Goal: Task Accomplishment & Management: Use online tool/utility

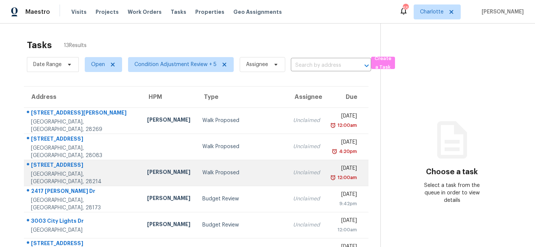
scroll to position [141, 0]
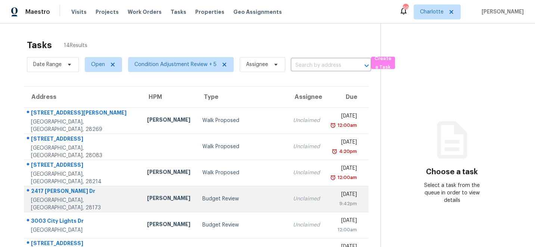
scroll to position [141, 0]
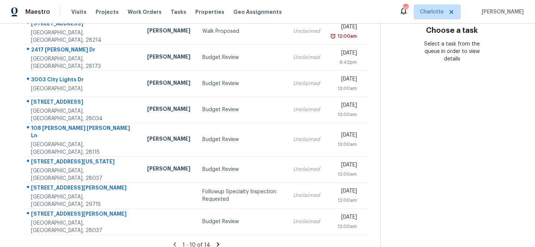
click at [216, 242] on icon at bounding box center [217, 244] width 3 height 4
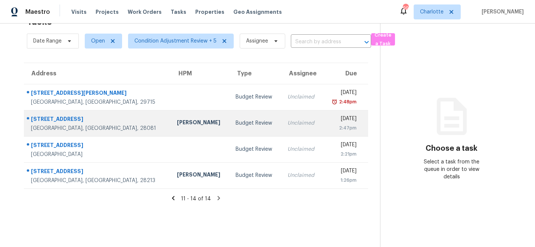
click at [329, 118] on div "Thu, Aug 14th 2025" at bounding box center [343, 119] width 28 height 9
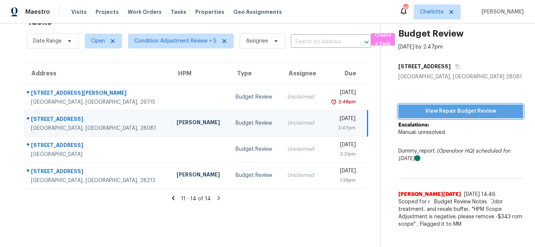
click at [474, 110] on span "View Repair Budget Review" at bounding box center [460, 111] width 113 height 9
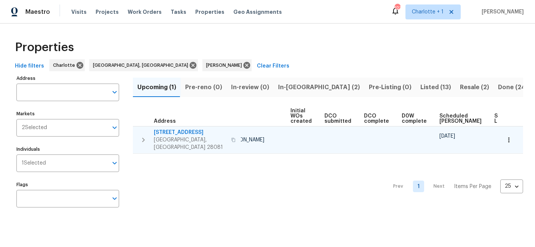
scroll to position [0, 84]
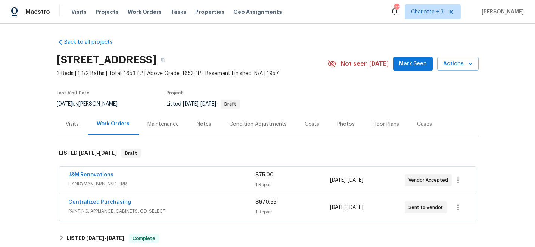
click at [98, 12] on span "Projects" at bounding box center [107, 11] width 23 height 7
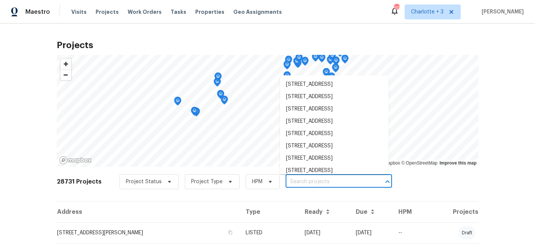
click at [291, 182] on input "text" at bounding box center [327, 182] width 85 height 12
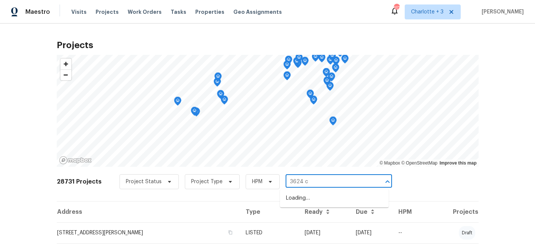
type input "3624 cr"
click at [319, 217] on li "3624 Croft Haven Dr, Charlotte, NC 28269" at bounding box center [334, 210] width 109 height 12
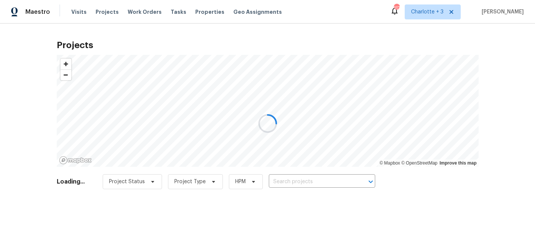
type input "3624 Croft Haven Dr, Charlotte, NC 28269"
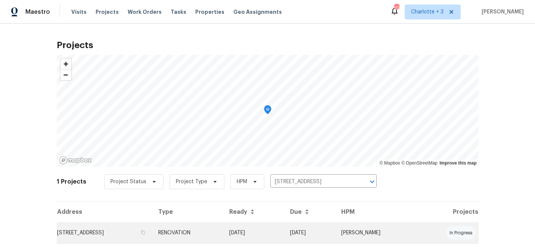
click at [284, 231] on td "08/08/25" at bounding box center [253, 232] width 61 height 21
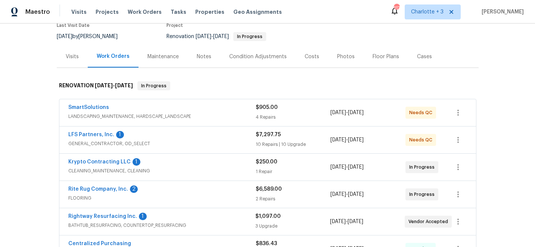
scroll to position [81, 0]
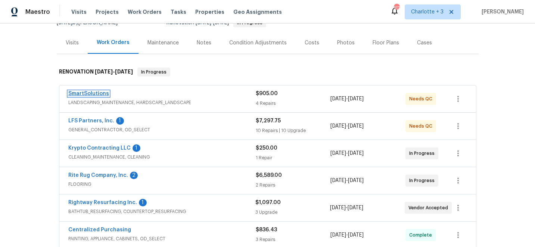
click at [79, 93] on link "SmartSolutions" at bounding box center [88, 93] width 41 height 5
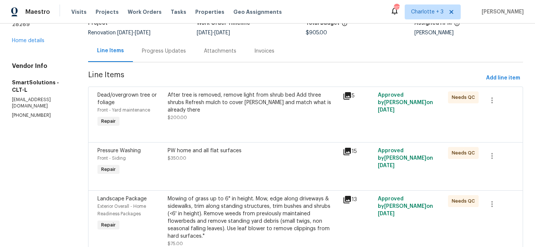
scroll to position [60, 0]
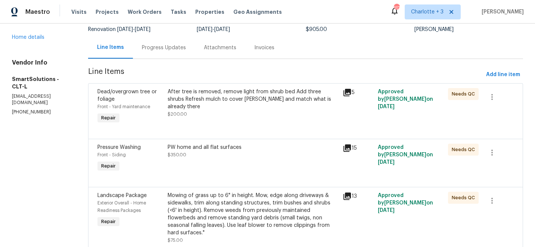
click at [205, 97] on div "After tree is removed, remove light from shrub bed Add three shrubs Refresh mul…" at bounding box center [253, 99] width 171 height 22
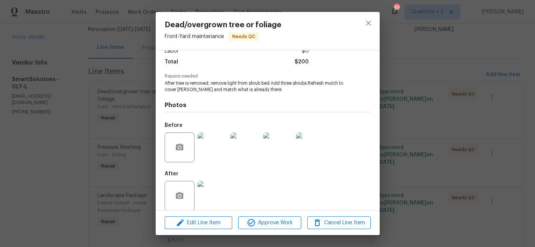
scroll to position [65, 0]
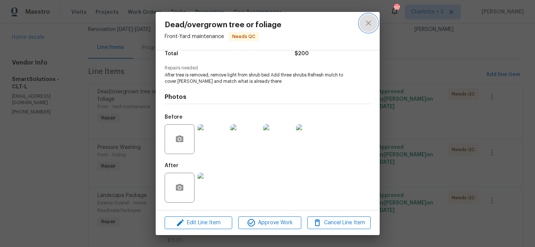
click at [369, 25] on icon "close" at bounding box center [368, 23] width 9 height 9
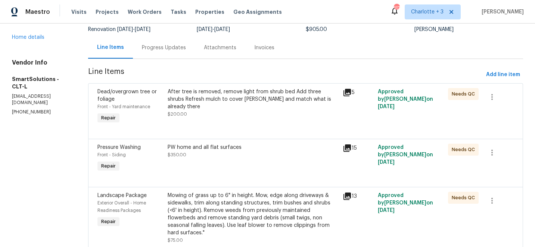
scroll to position [0, 0]
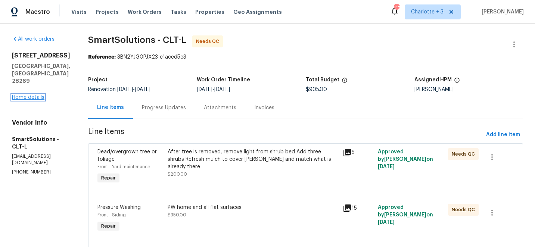
click at [37, 95] on link "Home details" at bounding box center [28, 97] width 32 height 5
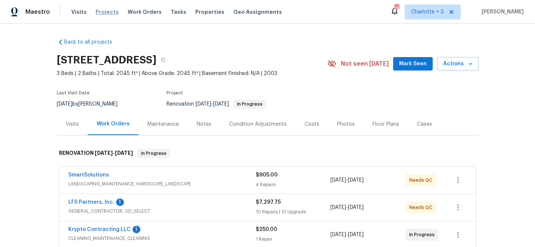
click at [104, 13] on span "Projects" at bounding box center [107, 11] width 23 height 7
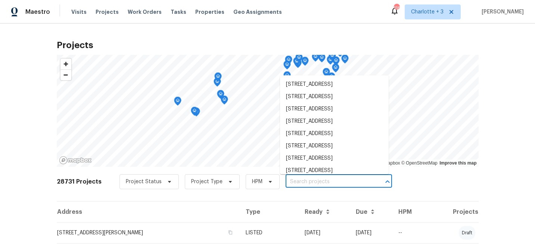
click at [292, 183] on input "text" at bounding box center [327, 182] width 85 height 12
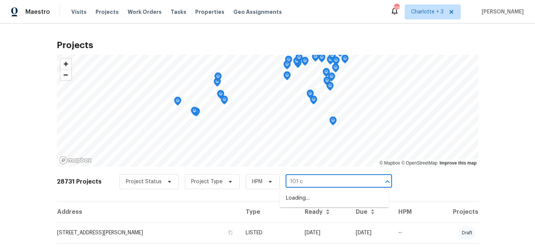
type input "101 ch"
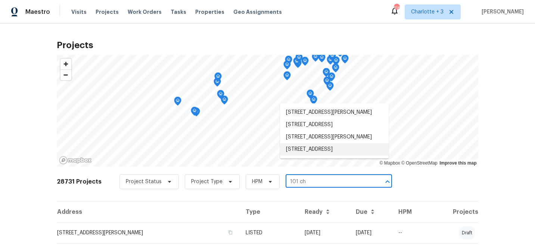
click at [320, 156] on li "101 Chippewa Trl, China Grove, NC 28023" at bounding box center [334, 149] width 109 height 12
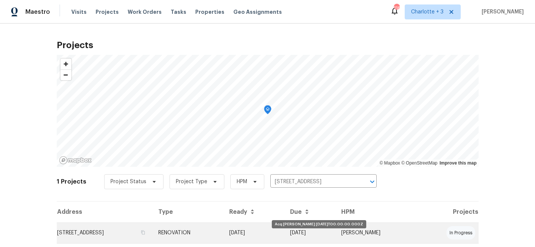
click at [284, 231] on td "08/13/25" at bounding box center [253, 232] width 61 height 21
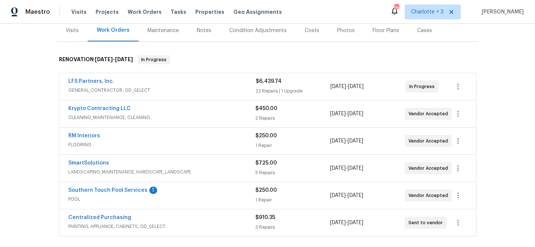
scroll to position [95, 0]
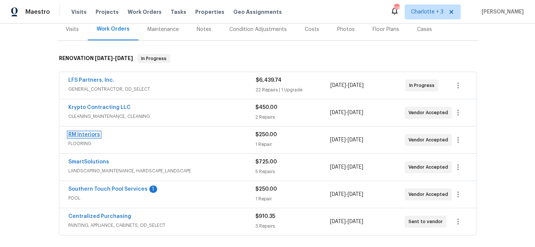
click at [82, 133] on link "RM Interiors" at bounding box center [84, 134] width 32 height 5
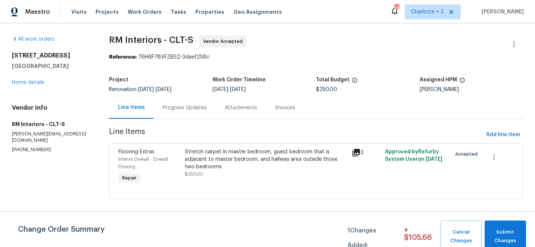
click at [243, 159] on div "Stretch carpet in master bedroom, guest bedroom that is adjacent to master bedr…" at bounding box center [266, 159] width 162 height 22
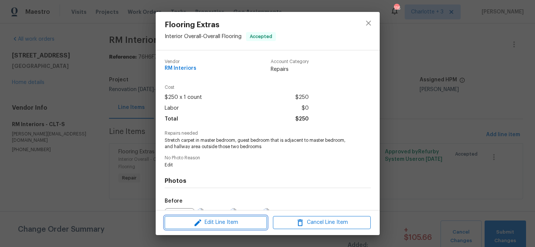
click at [223, 222] on span "Edit Line Item" at bounding box center [216, 222] width 98 height 9
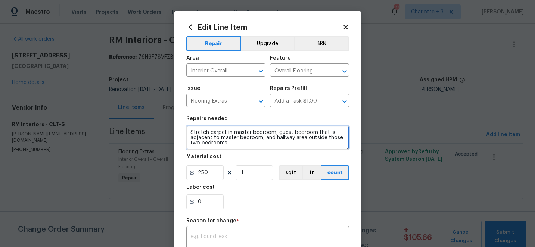
click at [274, 138] on textarea "Stretch carpet in master bedroom, guest bedroom that is adjacent to master bedr…" at bounding box center [267, 138] width 163 height 24
click at [215, 144] on textarea "Stretch carpet in master bedroom, guest bedroom that is adjacent to master bedr…" at bounding box center [267, 138] width 163 height 24
paste textarea "Service - Home Measure 1 $0.00 $0.00 Service - Carpet Restretch Stretch master …"
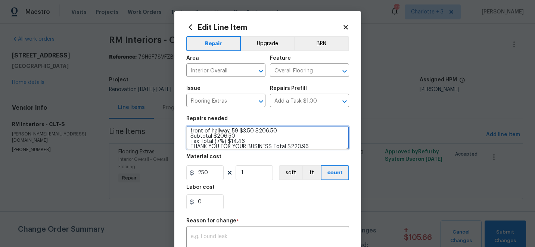
click at [274, 146] on textarea "Stretch carpet in master bedroom, guest bedroom that is adjacent to master bedr…" at bounding box center [267, 138] width 163 height 24
type textarea "Stretch carpet in master bedroom, guest bedroom that is adjacent to master bedr…"
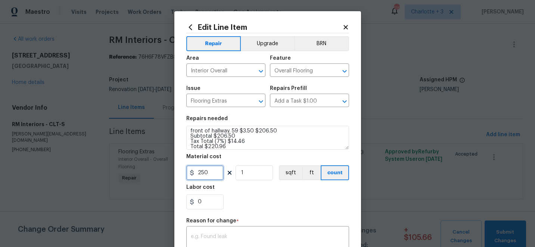
click at [221, 171] on input "250" at bounding box center [204, 172] width 37 height 15
type input "220.96"
click at [231, 237] on textarea at bounding box center [268, 242] width 154 height 16
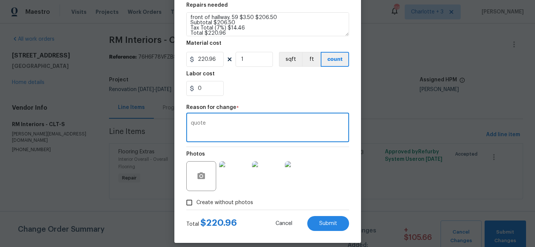
scroll to position [121, 0]
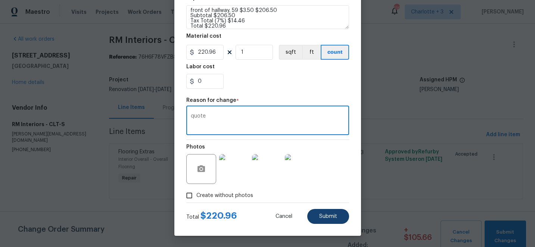
type textarea "quote"
click at [339, 216] on button "Submit" at bounding box center [328, 216] width 42 height 15
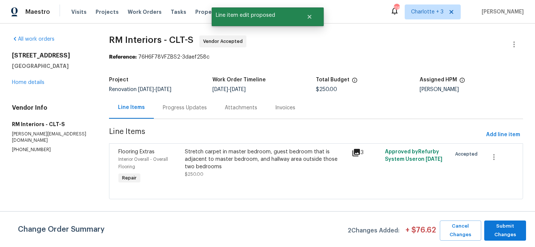
scroll to position [0, 0]
click at [505, 232] on span "Submit Changes" at bounding box center [505, 230] width 34 height 17
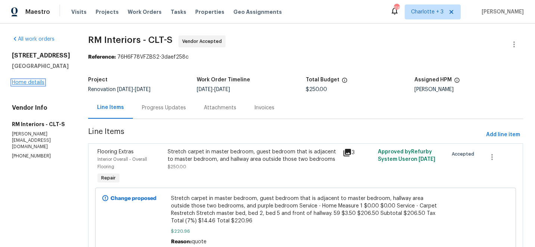
click at [31, 85] on link "Home details" at bounding box center [28, 82] width 32 height 5
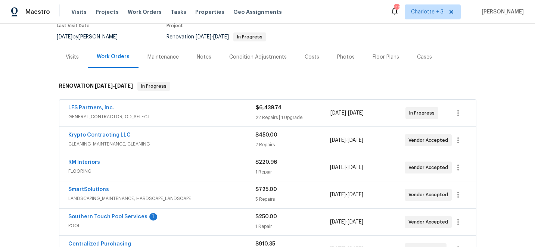
scroll to position [68, 0]
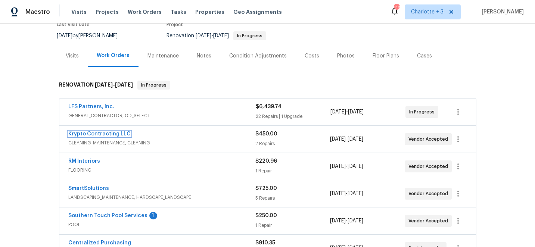
click at [98, 134] on link "Krypto Contracting LLC" at bounding box center [99, 133] width 62 height 5
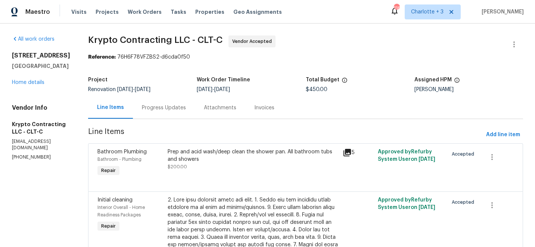
click at [163, 106] on div "Progress Updates" at bounding box center [164, 107] width 44 height 7
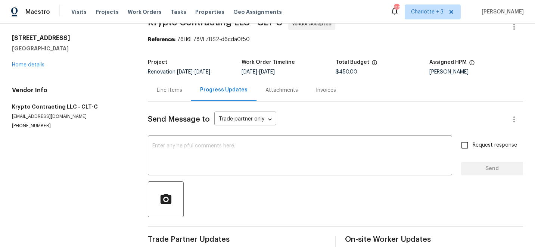
scroll to position [14, 0]
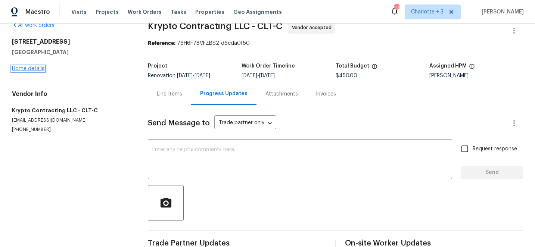
click at [21, 70] on link "Home details" at bounding box center [28, 68] width 32 height 5
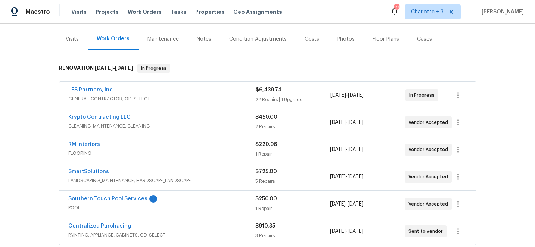
scroll to position [87, 0]
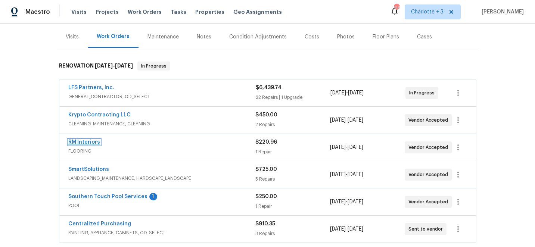
click at [91, 143] on link "RM Interiors" at bounding box center [84, 142] width 32 height 5
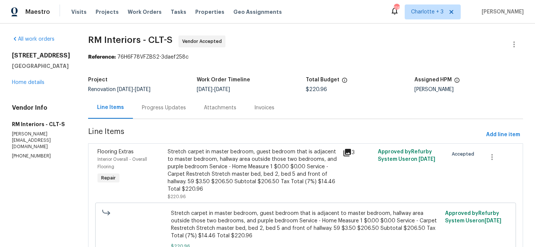
click at [168, 105] on div "Progress Updates" at bounding box center [164, 107] width 44 height 7
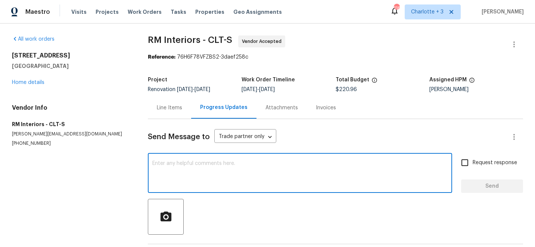
click at [198, 168] on textarea at bounding box center [299, 174] width 295 height 26
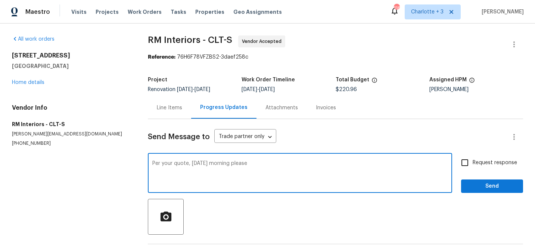
type textarea "Per your quote, Friday morning please"
click at [464, 162] on input "Request response" at bounding box center [465, 163] width 16 height 16
checkbox input "true"
click at [246, 165] on textarea "Per your quote, Friday morning please" at bounding box center [299, 174] width 295 height 26
click at [153, 165] on textarea "Per your quote, Friday morning" at bounding box center [299, 174] width 295 height 26
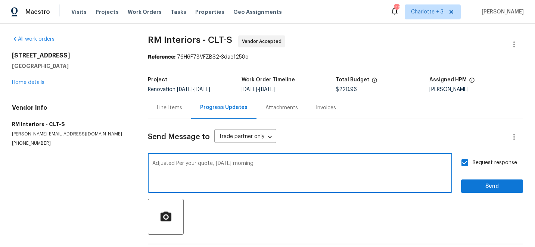
click at [215, 165] on textarea "Adjusted Per your quote, Friday morning" at bounding box center [299, 174] width 295 height 26
click at [178, 163] on textarea "Adjusted Per your quote, please schedule for Friday morning" at bounding box center [299, 174] width 295 height 26
type textarea "Adjusted per your quote, please schedule for Friday morning"
click at [490, 187] on span "Send" at bounding box center [492, 186] width 50 height 9
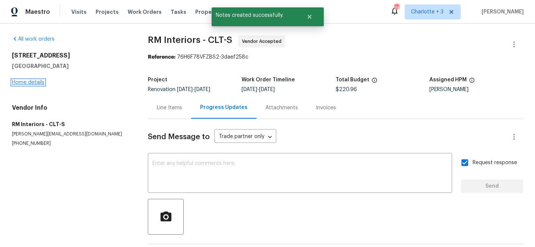
click at [32, 80] on link "Home details" at bounding box center [28, 82] width 32 height 5
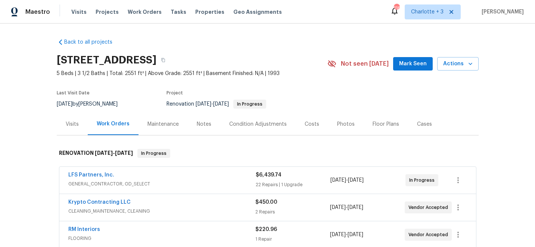
click at [309, 124] on div "Costs" at bounding box center [312, 124] width 15 height 7
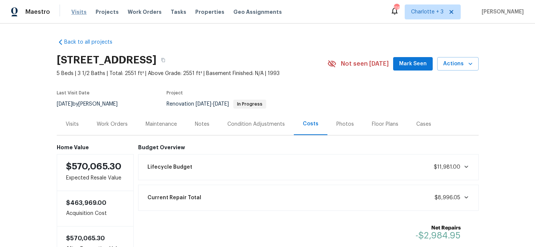
click at [78, 12] on span "Visits" at bounding box center [78, 11] width 15 height 7
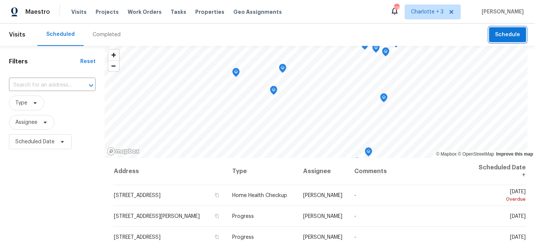
click at [509, 34] on span "Schedule" at bounding box center [507, 34] width 25 height 9
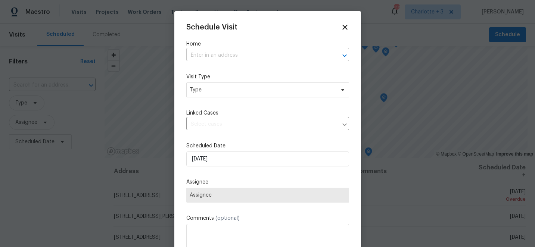
click at [200, 57] on input "text" at bounding box center [257, 56] width 142 height 12
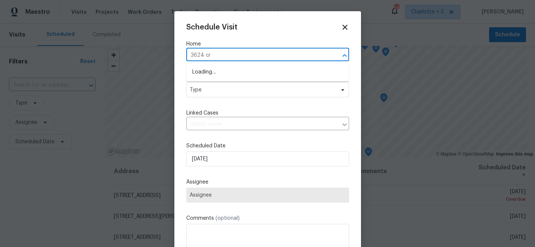
type input "3624 cro"
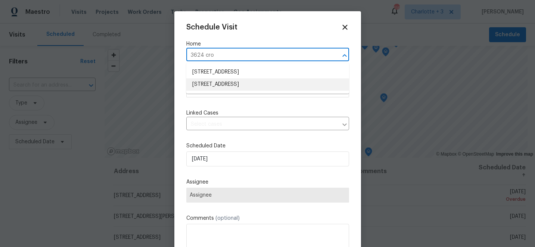
click at [207, 83] on li "3624 Croft Haven Dr, Charlotte, NC 28269" at bounding box center [267, 84] width 163 height 12
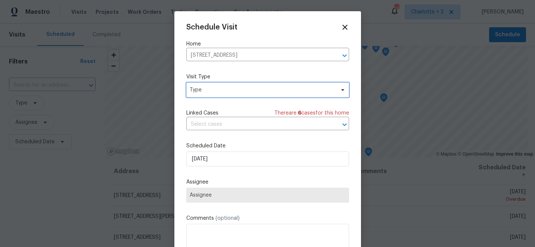
click at [212, 91] on span "Type" at bounding box center [262, 89] width 145 height 7
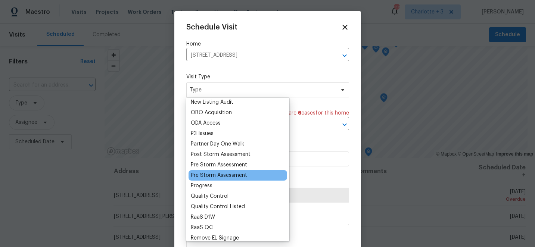
scroll to position [421, 0]
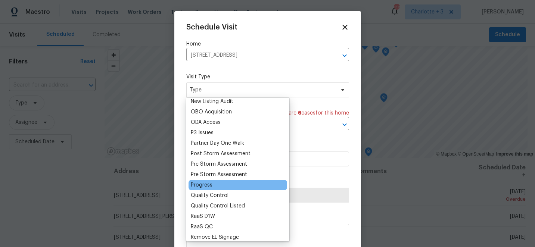
click at [203, 185] on div "Progress" at bounding box center [202, 184] width 22 height 7
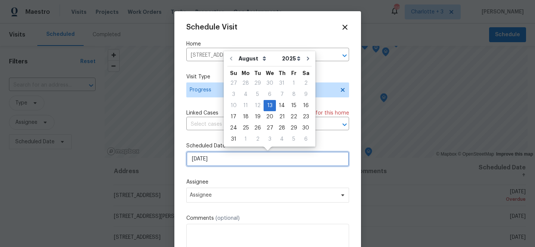
click at [234, 160] on input "8/13/2025" at bounding box center [267, 159] width 163 height 15
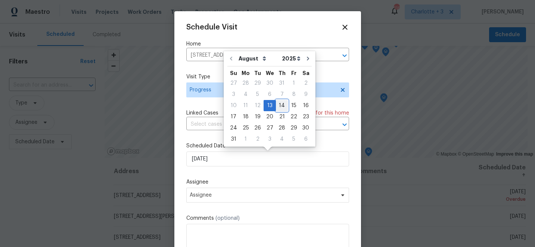
click at [279, 103] on div "14" at bounding box center [282, 105] width 12 height 10
type input "8/14/2025"
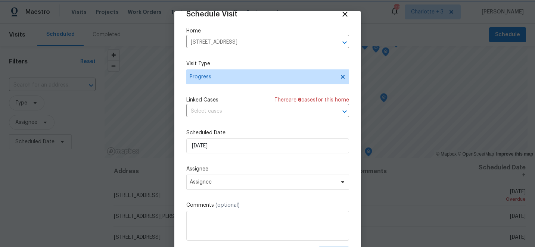
scroll to position [37, 0]
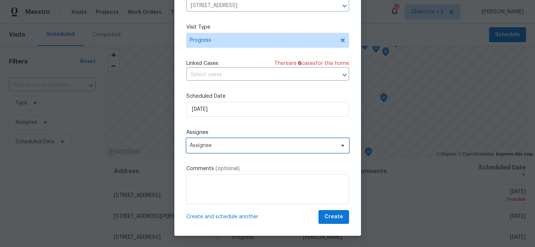
click at [274, 148] on span "Assignee" at bounding box center [263, 146] width 146 height 6
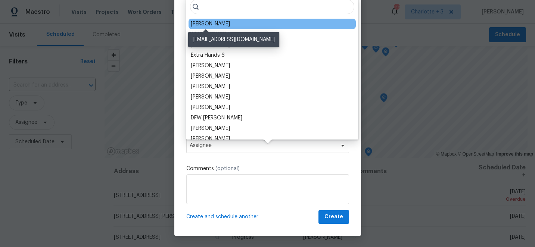
click at [211, 25] on div "[PERSON_NAME]" at bounding box center [210, 23] width 39 height 7
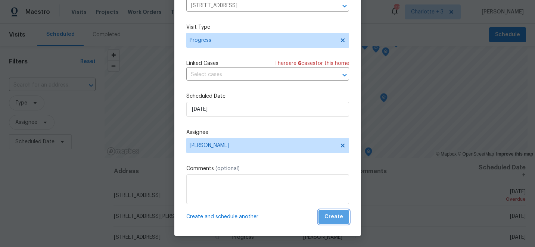
click at [341, 219] on span "Create" at bounding box center [333, 216] width 19 height 9
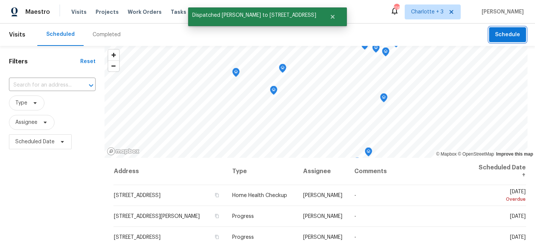
scroll to position [0, 0]
click at [497, 34] on span "Schedule" at bounding box center [507, 34] width 25 height 9
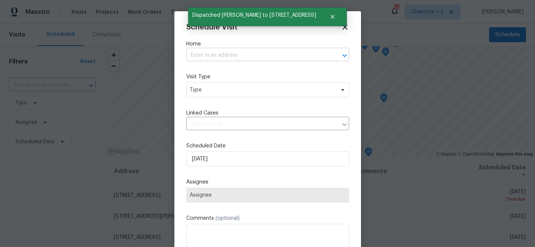
click at [211, 55] on input "text" at bounding box center [257, 56] width 142 height 12
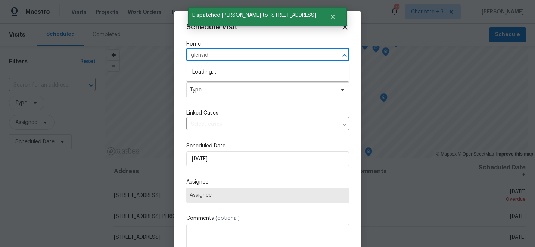
type input "glenside"
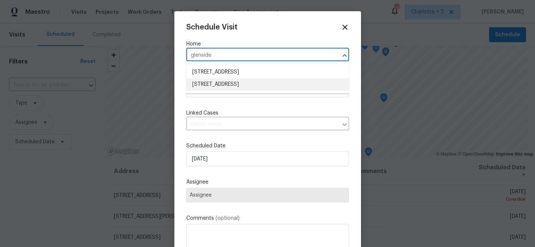
click at [215, 83] on li "8806 Glenside St, Huntersville, NC 28078" at bounding box center [267, 84] width 163 height 12
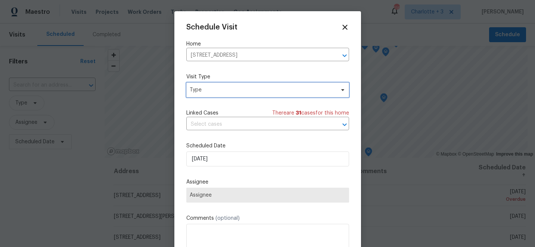
click at [216, 90] on span "Type" at bounding box center [262, 89] width 145 height 7
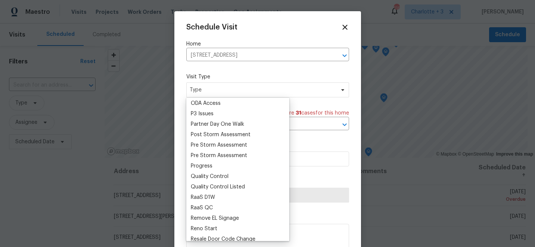
scroll to position [440, 0]
click at [203, 168] on div "Progress" at bounding box center [202, 165] width 22 height 7
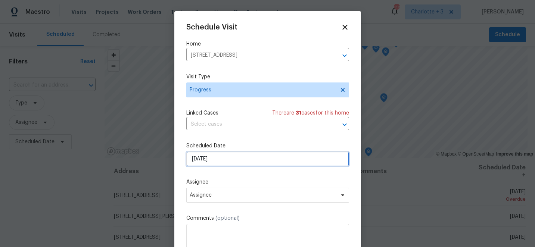
click at [232, 157] on input "8/13/2025" at bounding box center [267, 159] width 163 height 15
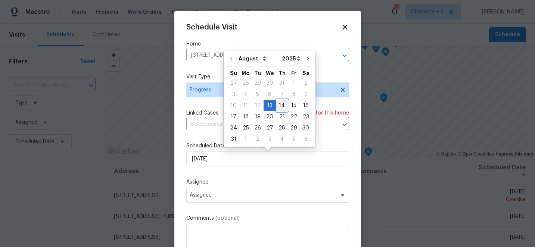
click at [277, 103] on div "14" at bounding box center [282, 105] width 12 height 10
type input "8/14/2025"
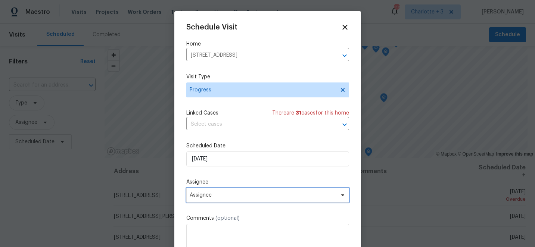
click at [234, 198] on span "Assignee" at bounding box center [263, 195] width 146 height 6
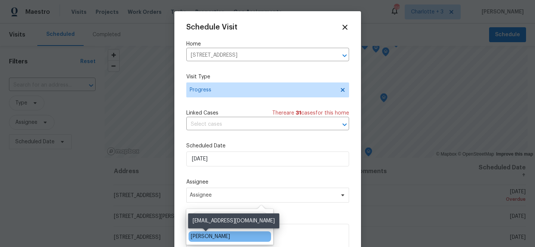
type input "chip"
click at [213, 236] on div "[PERSON_NAME]" at bounding box center [210, 236] width 39 height 7
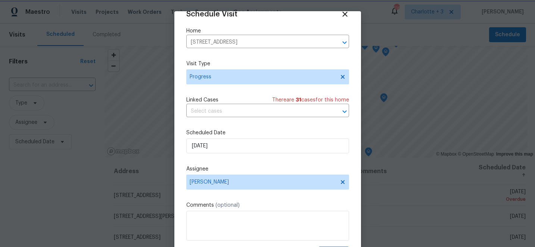
scroll to position [37, 0]
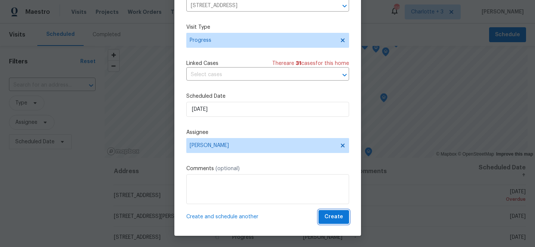
click at [339, 218] on span "Create" at bounding box center [333, 216] width 19 height 9
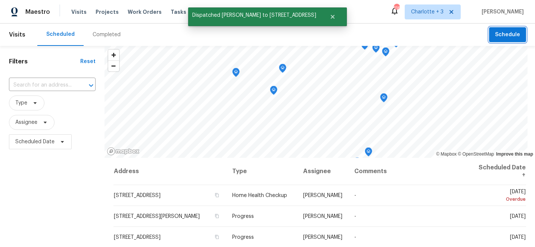
scroll to position [0, 0]
click at [510, 38] on span "Schedule" at bounding box center [507, 34] width 25 height 9
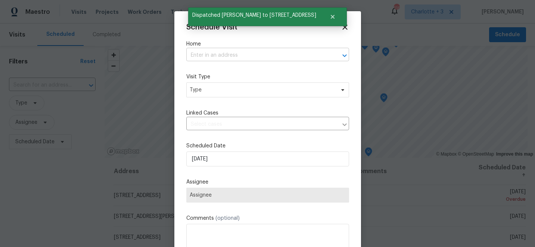
click at [222, 54] on input "text" at bounding box center [257, 56] width 142 height 12
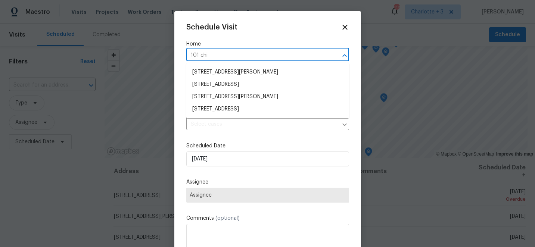
type input "101 chip"
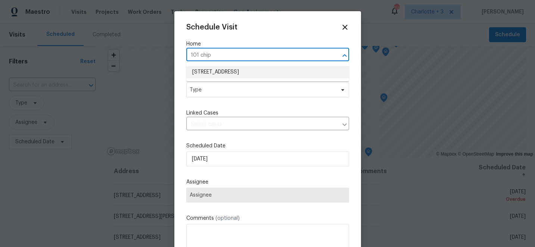
click at [213, 72] on li "101 Chippewa Trl, China Grove, NC 28023" at bounding box center [267, 72] width 163 height 12
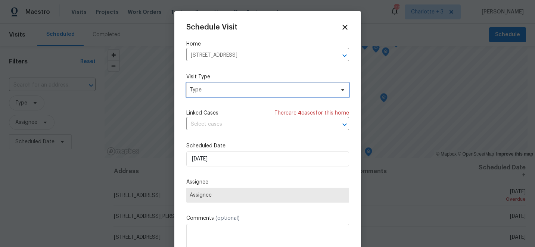
click at [216, 92] on span "Type" at bounding box center [262, 89] width 145 height 7
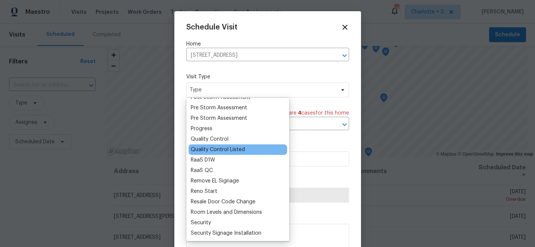
scroll to position [478, 0]
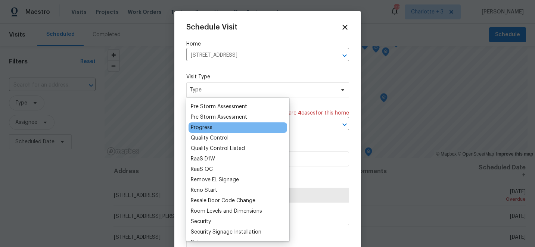
click at [204, 130] on div "Progress" at bounding box center [202, 127] width 22 height 7
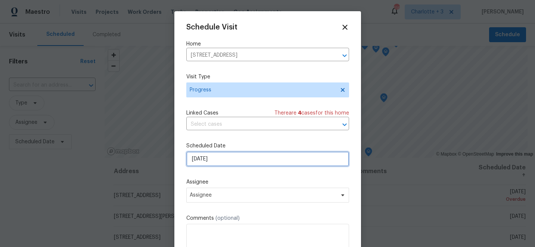
click at [225, 160] on input "8/13/2025" at bounding box center [267, 159] width 163 height 15
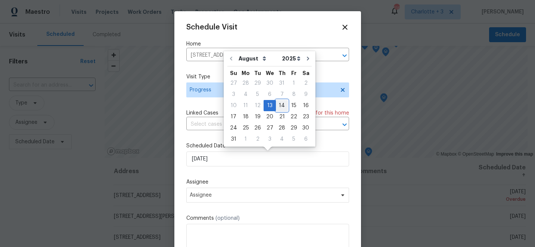
click at [278, 102] on div "14" at bounding box center [282, 105] width 12 height 10
type input "8/14/2025"
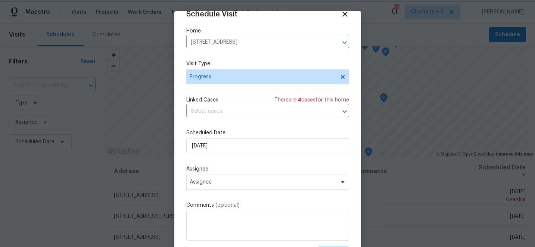
scroll to position [37, 0]
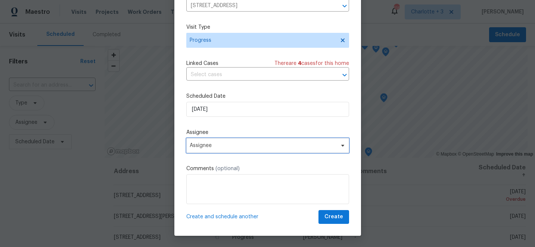
click at [288, 141] on span "Assignee" at bounding box center [267, 145] width 163 height 15
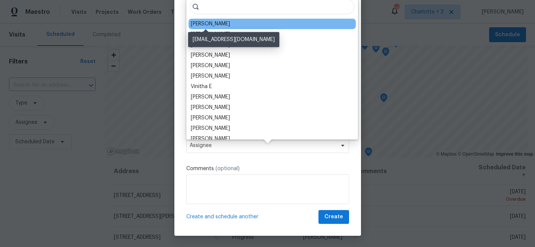
click at [208, 24] on div "[PERSON_NAME]" at bounding box center [210, 23] width 39 height 7
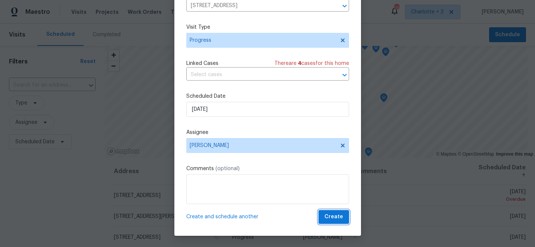
click at [337, 219] on span "Create" at bounding box center [333, 216] width 19 height 9
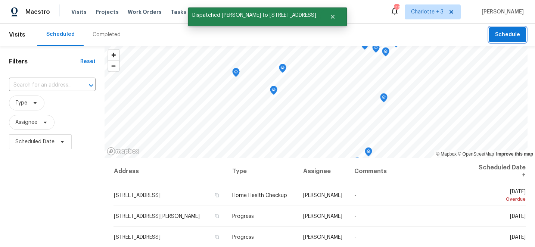
scroll to position [0, 0]
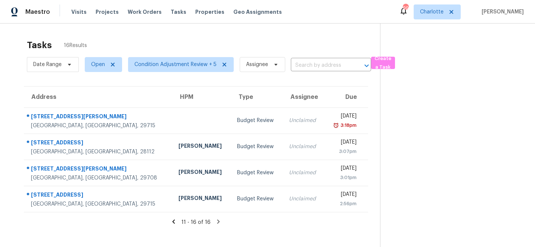
scroll to position [24, 0]
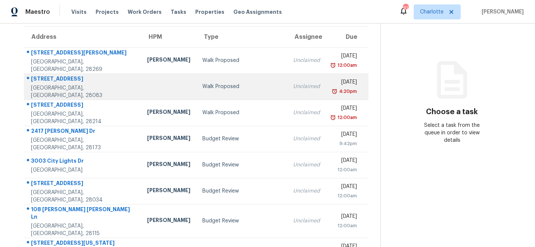
scroll to position [141, 0]
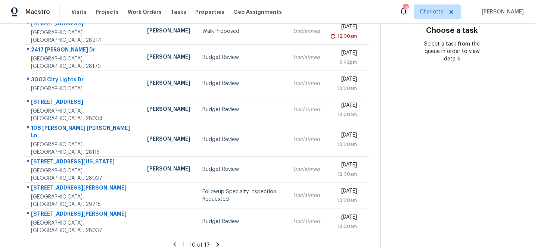
click at [216, 242] on icon at bounding box center [217, 244] width 3 height 4
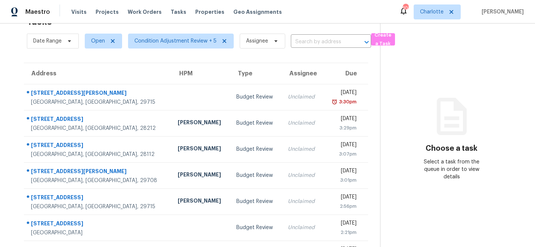
scroll to position [63, 0]
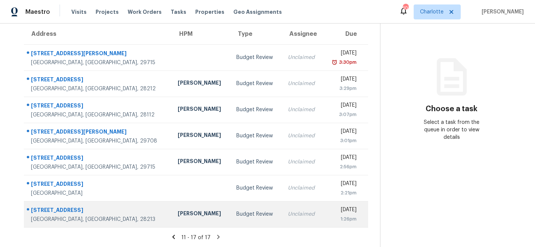
click at [59, 208] on div "14213 Riding Hill Ave" at bounding box center [98, 210] width 135 height 9
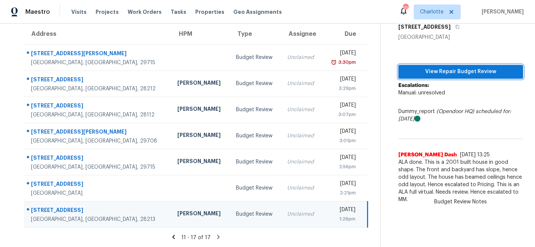
click at [475, 72] on span "View Repair Budget Review" at bounding box center [460, 71] width 113 height 9
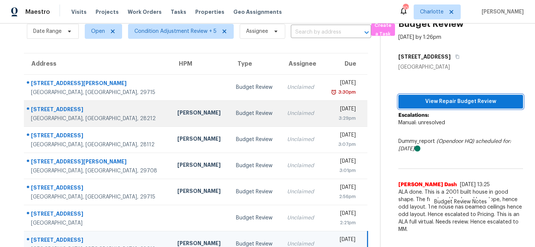
scroll to position [53, 0]
